Goal: Task Accomplishment & Management: Use online tool/utility

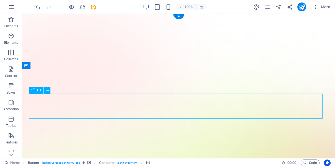
drag, startPoint x: 309, startPoint y: 108, endPoint x: 278, endPoint y: 104, distance: 31.2
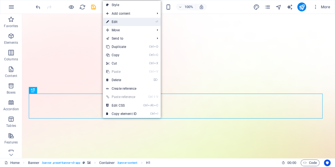
click at [119, 22] on link "⏎ Edit" at bounding box center [121, 22] width 37 height 8
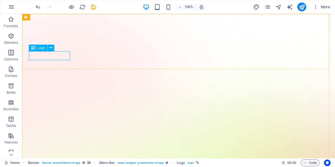
click at [39, 50] on div "Logo" at bounding box center [38, 48] width 19 height 7
click at [51, 48] on icon at bounding box center [50, 48] width 3 height 6
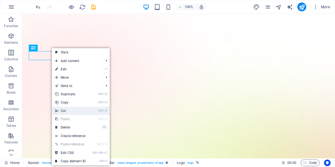
click at [62, 109] on link "Ctrl X Cut" at bounding box center [70, 111] width 37 height 8
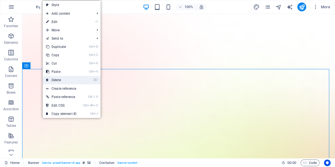
click at [53, 80] on link "⌦ Delete" at bounding box center [61, 80] width 37 height 8
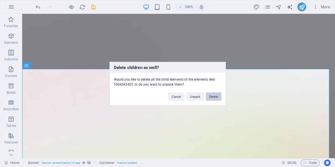
click at [212, 96] on button "Delete" at bounding box center [214, 96] width 16 height 8
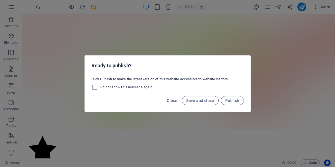
click at [206, 30] on div "Ready to publish? Click Publish to make the latest version of this website acce…" at bounding box center [167, 83] width 335 height 167
click at [227, 100] on span "Publish" at bounding box center [232, 100] width 14 height 4
